Goal: Task Accomplishment & Management: Use online tool/utility

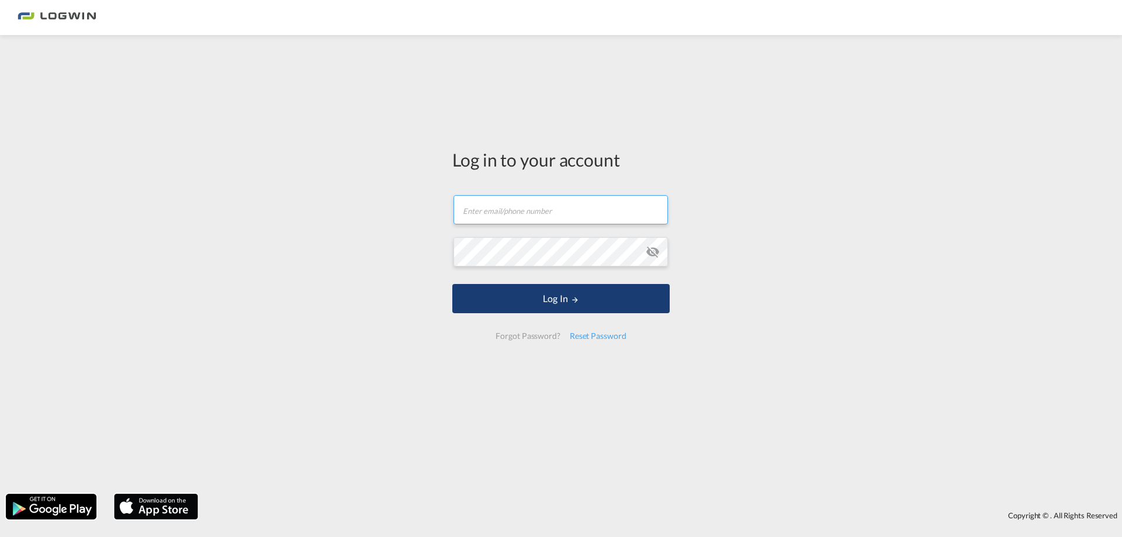
type input "[PERSON_NAME][EMAIL_ADDRESS][PERSON_NAME][DOMAIN_NAME]"
click at [518, 289] on button "Log In" at bounding box center [560, 298] width 217 height 29
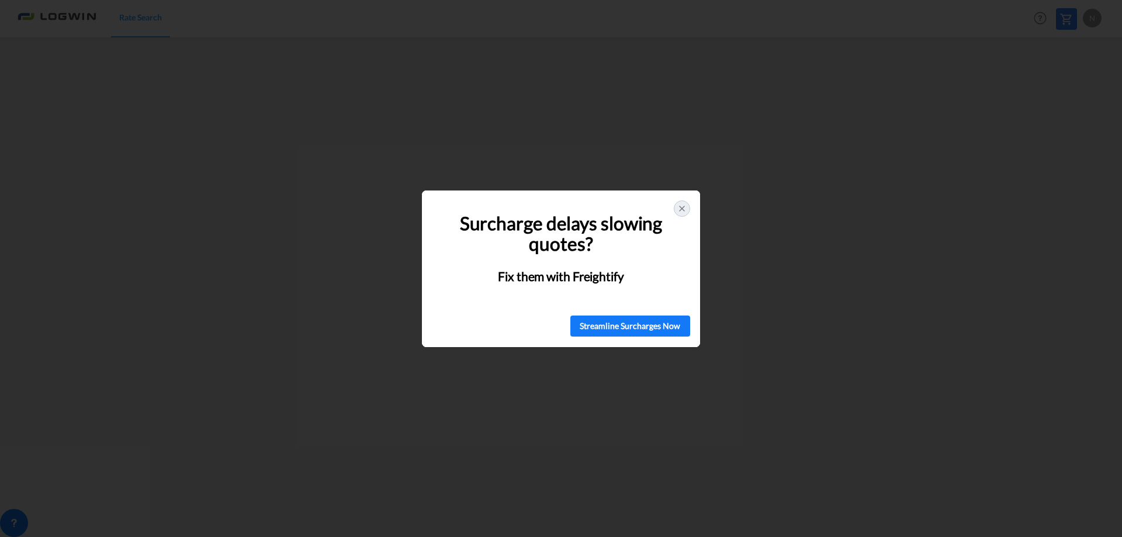
click at [677, 207] on icon at bounding box center [681, 208] width 9 height 9
